Goal: Transaction & Acquisition: Obtain resource

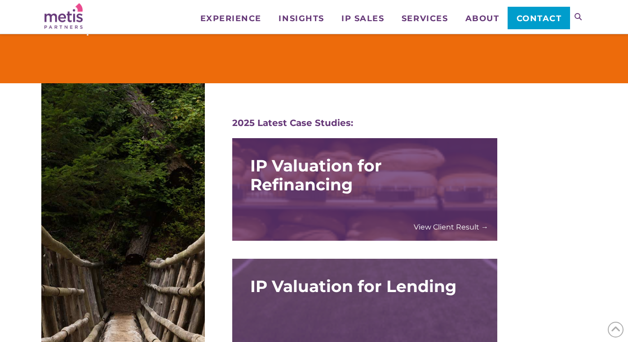
scroll to position [964, 0]
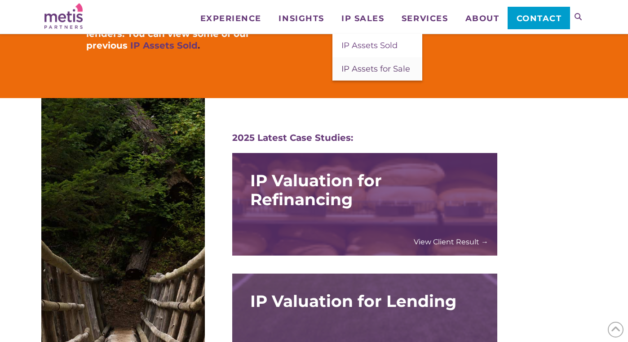
click at [369, 69] on span "IP Assets for Sale" at bounding box center [376, 69] width 69 height 10
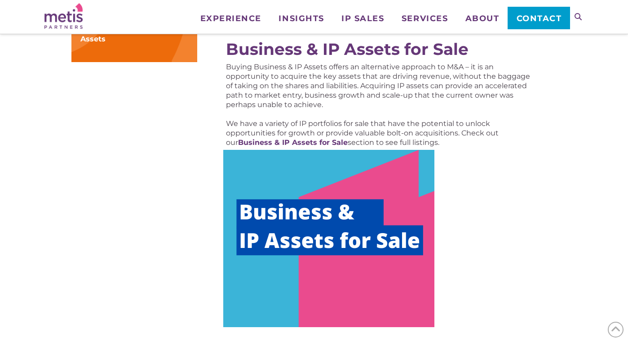
scroll to position [432, 0]
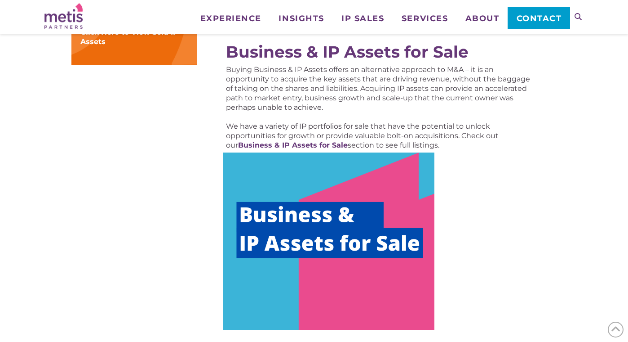
click at [320, 212] on img at bounding box center [328, 240] width 211 height 177
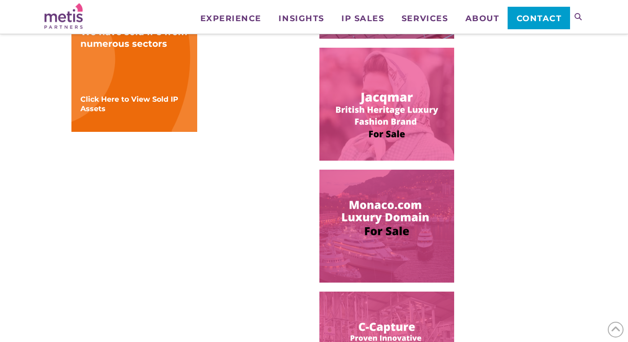
scroll to position [383, 0]
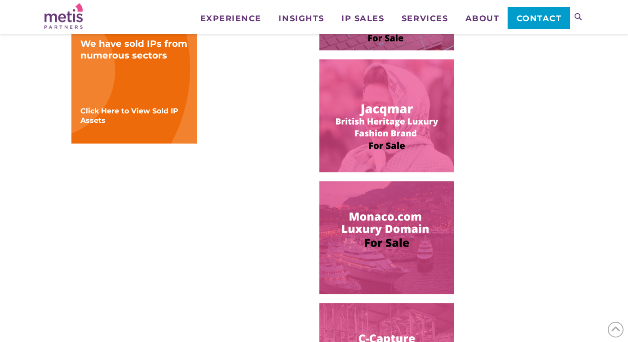
click at [399, 152] on img at bounding box center [387, 115] width 135 height 113
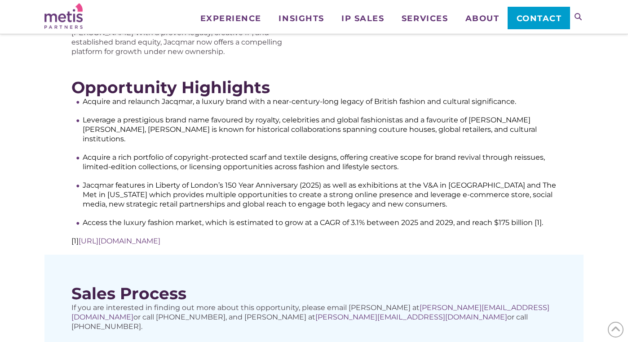
scroll to position [377, 0]
